Goal: Navigation & Orientation: Find specific page/section

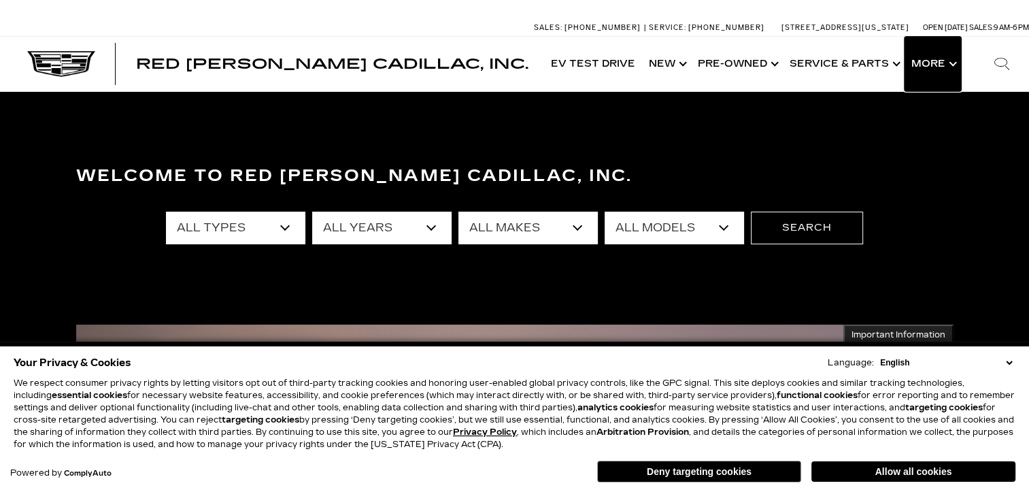
click at [935, 67] on button "Show More" at bounding box center [933, 64] width 56 height 54
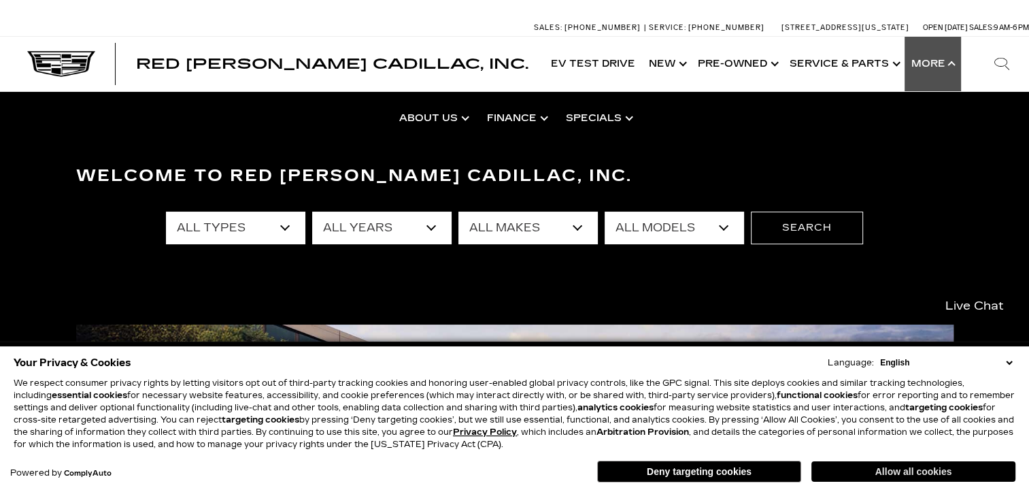
click at [864, 472] on button "Allow all cookies" at bounding box center [913, 471] width 204 height 20
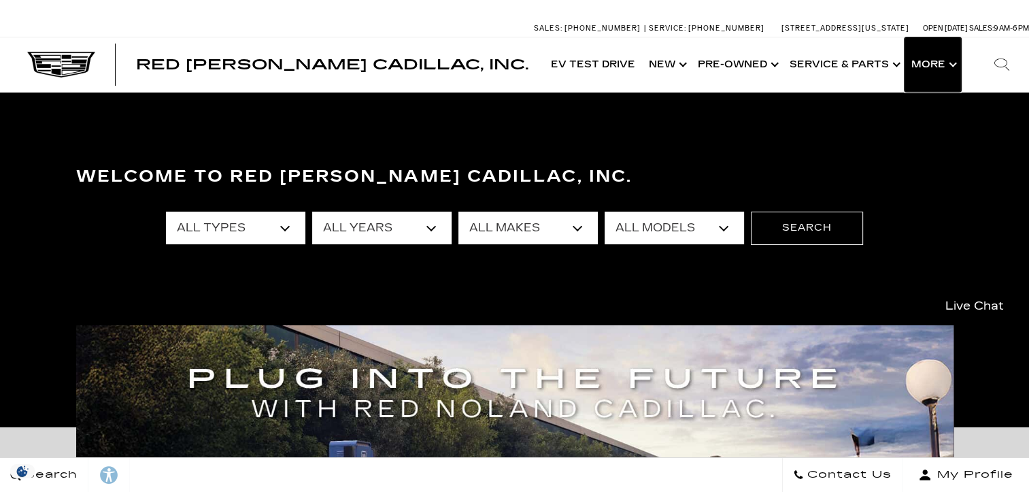
click at [953, 48] on button "Show More" at bounding box center [933, 64] width 56 height 54
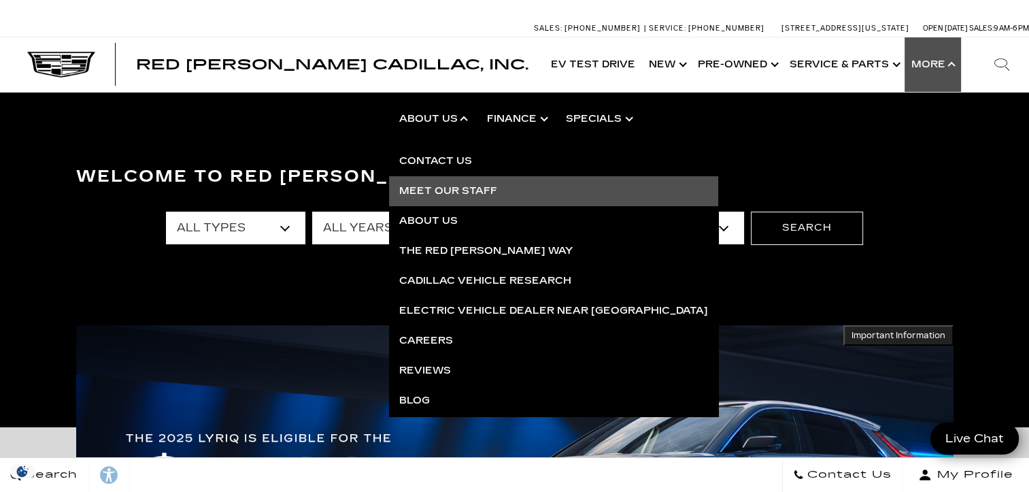
click at [445, 186] on link "Meet Our Staff" at bounding box center [553, 191] width 329 height 30
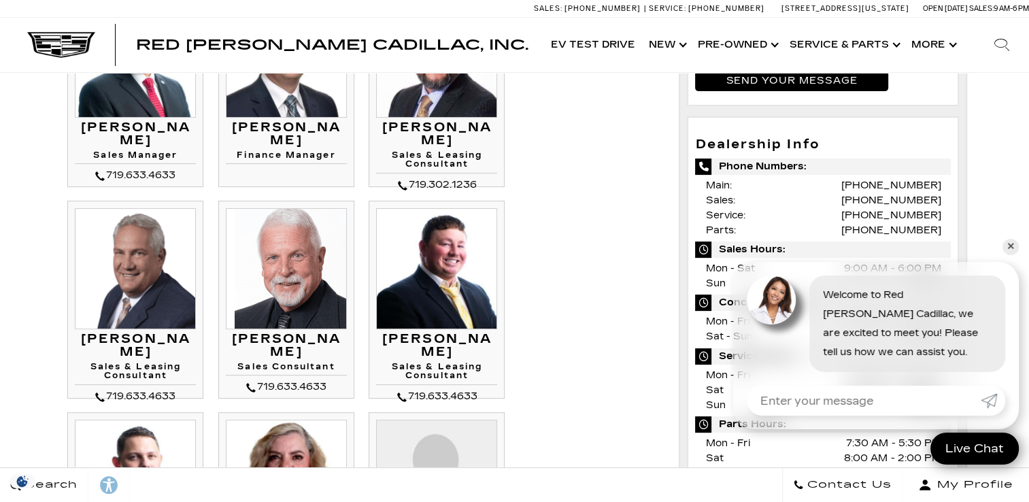
scroll to position [415, 0]
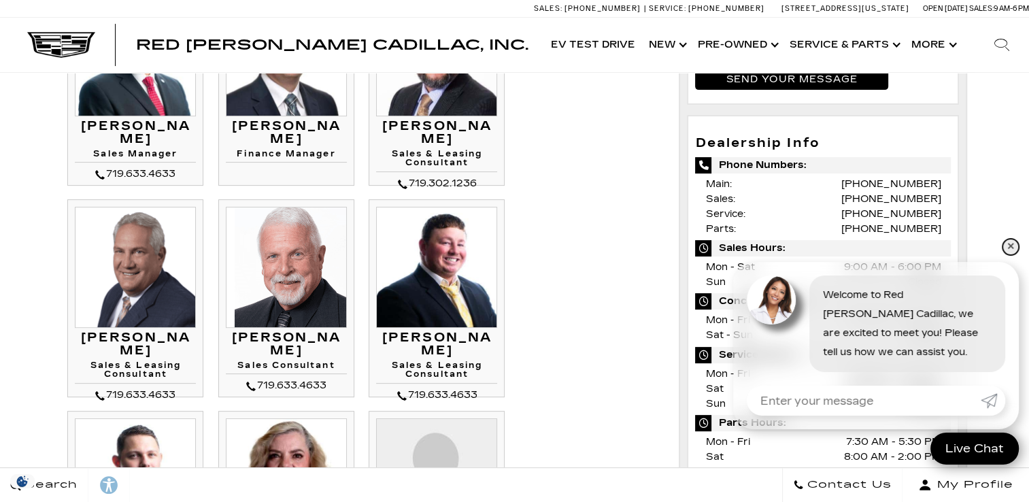
click at [1006, 250] on link "✕" at bounding box center [1010, 247] width 16 height 16
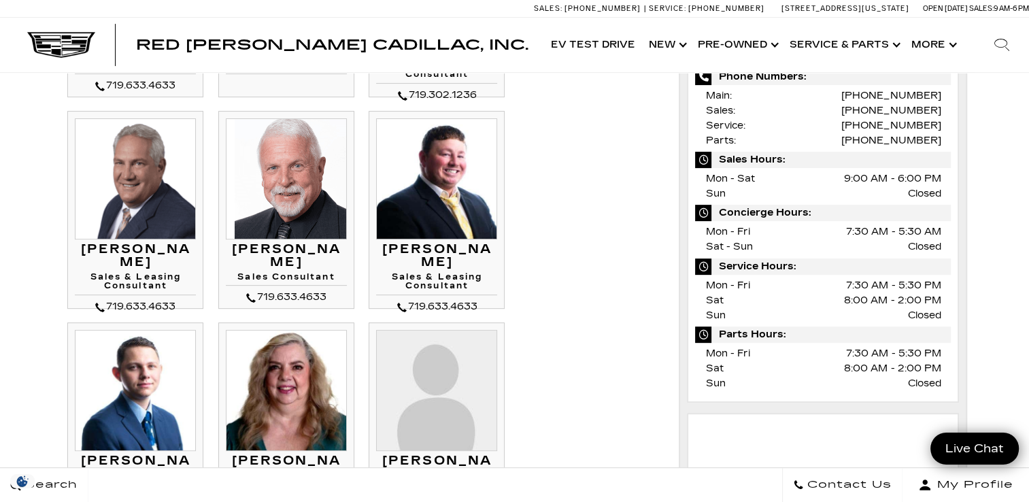
scroll to position [482, 0]
